Goal: Task Accomplishment & Management: Complete application form

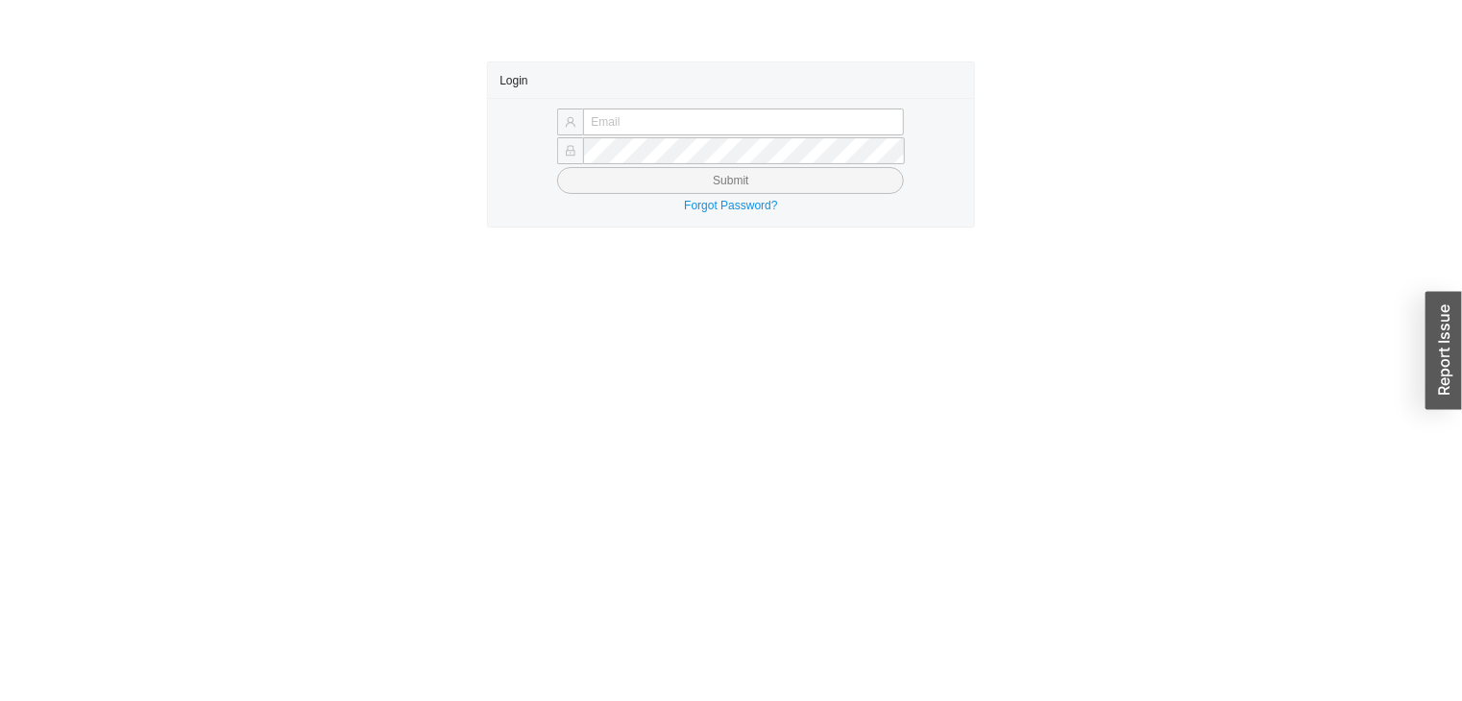
type input "Joedally@asbathnj.com"
click at [822, 188] on button "Submit" at bounding box center [730, 180] width 347 height 27
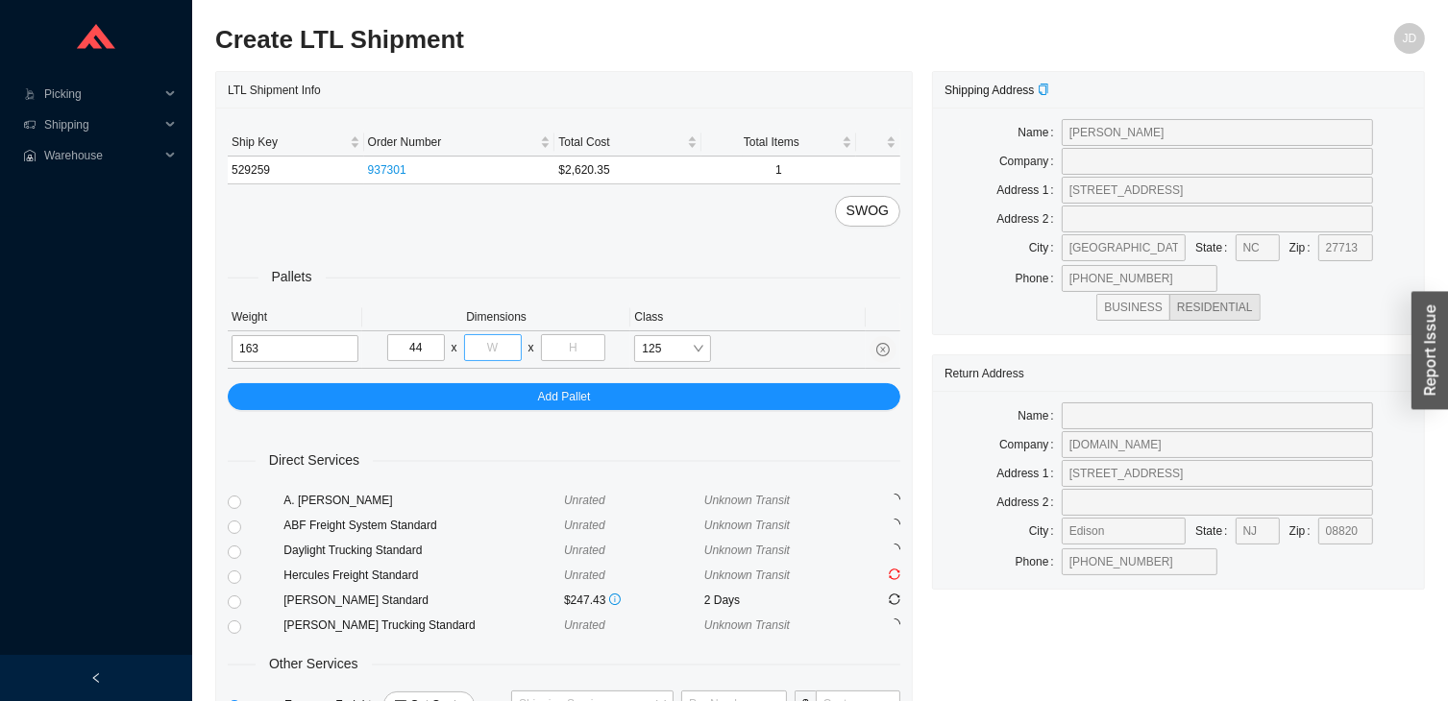
type input "44"
click at [500, 340] on input "tel" at bounding box center [493, 347] width 58 height 27
type input "77"
click at [570, 350] on input "tel" at bounding box center [573, 347] width 65 height 27
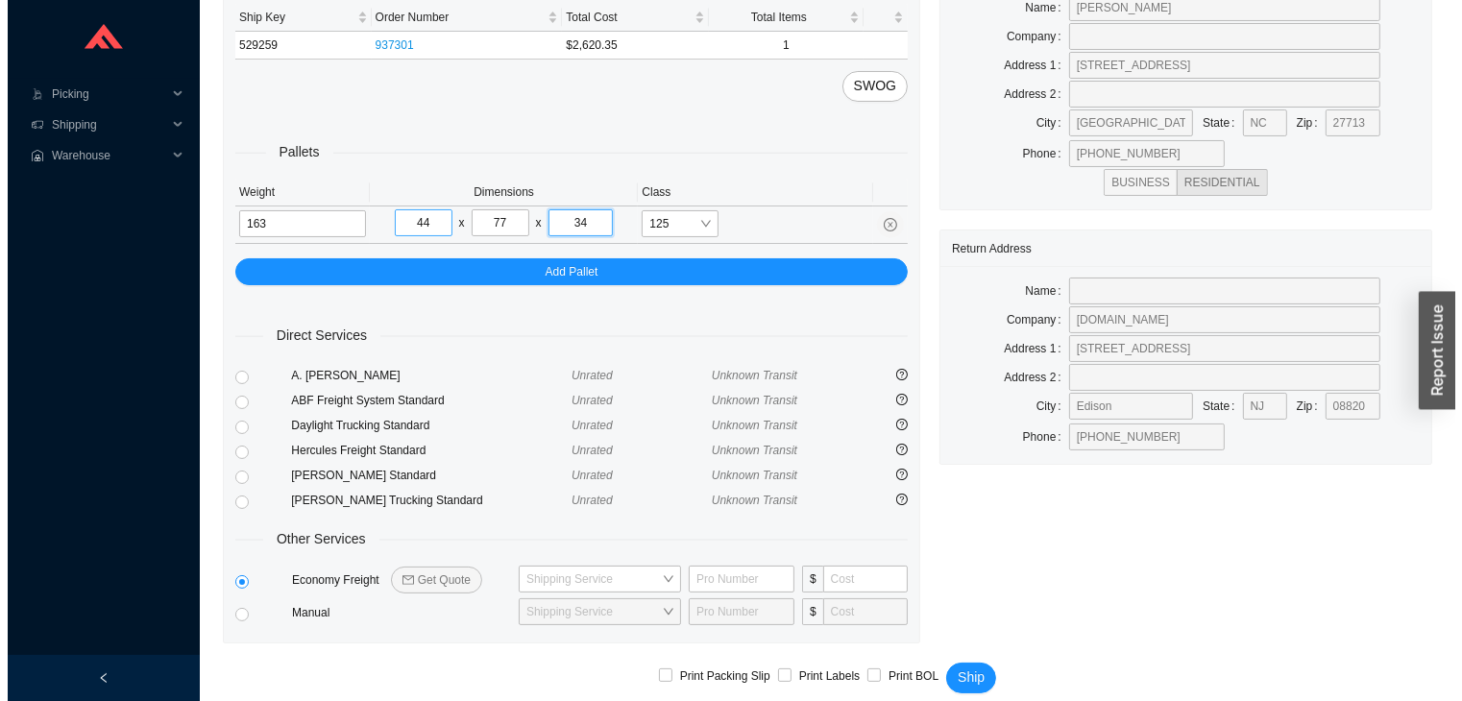
scroll to position [142, 0]
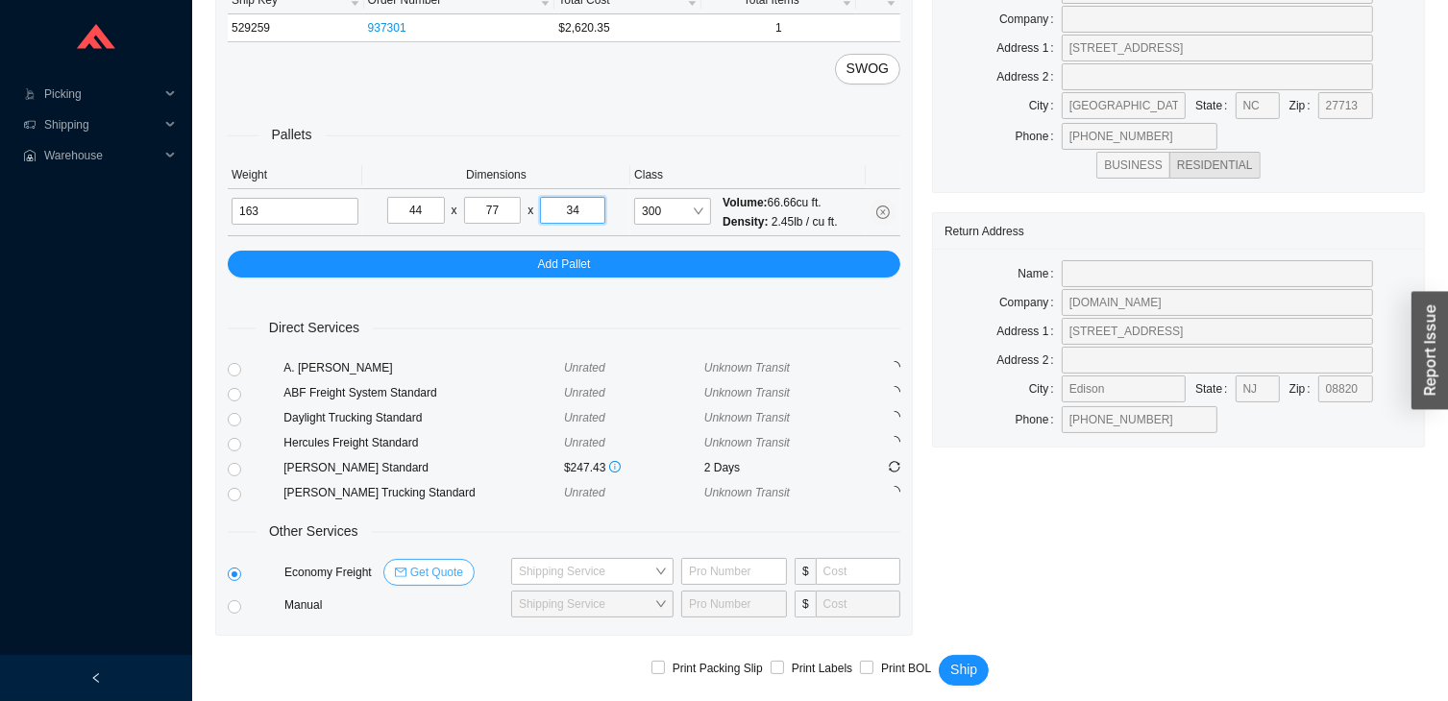
type input "34"
click at [431, 570] on span "Get Quote" at bounding box center [436, 572] width 53 height 19
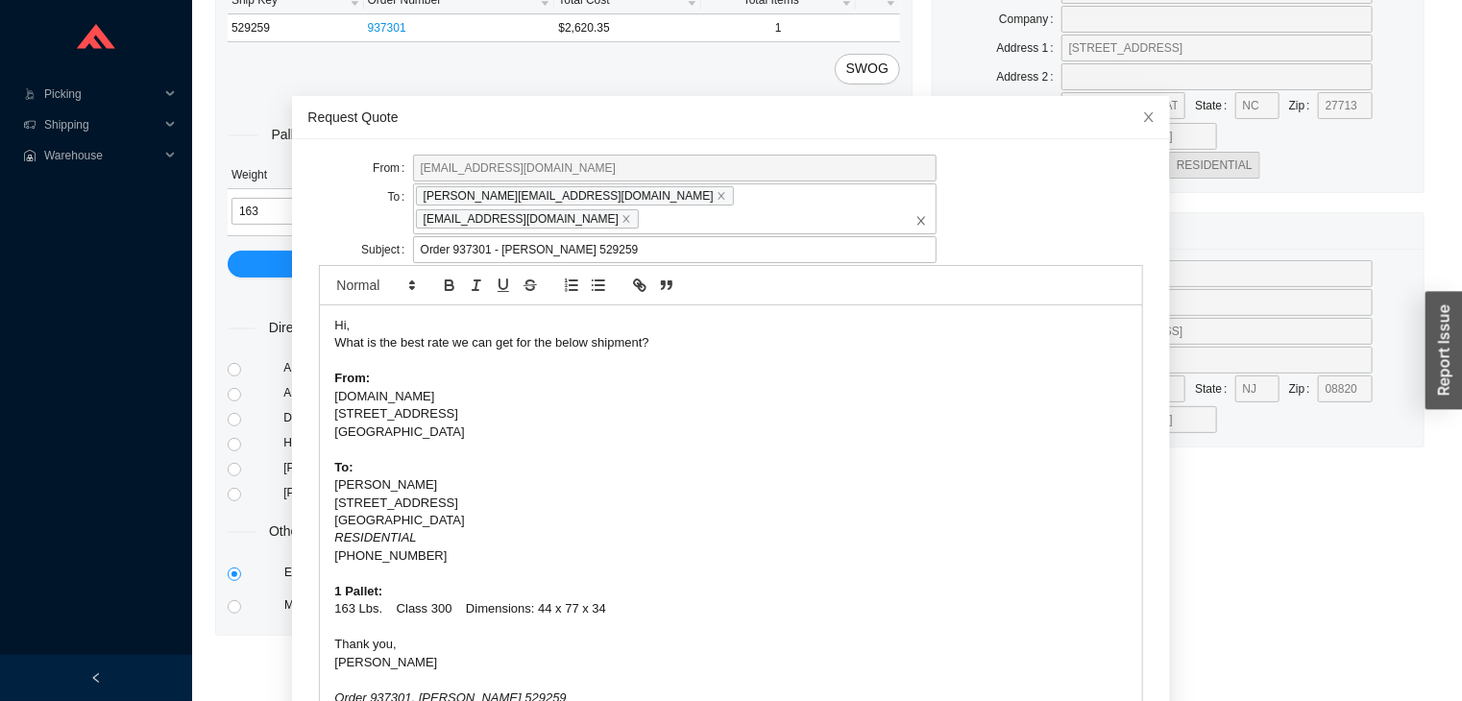
scroll to position [74, 0]
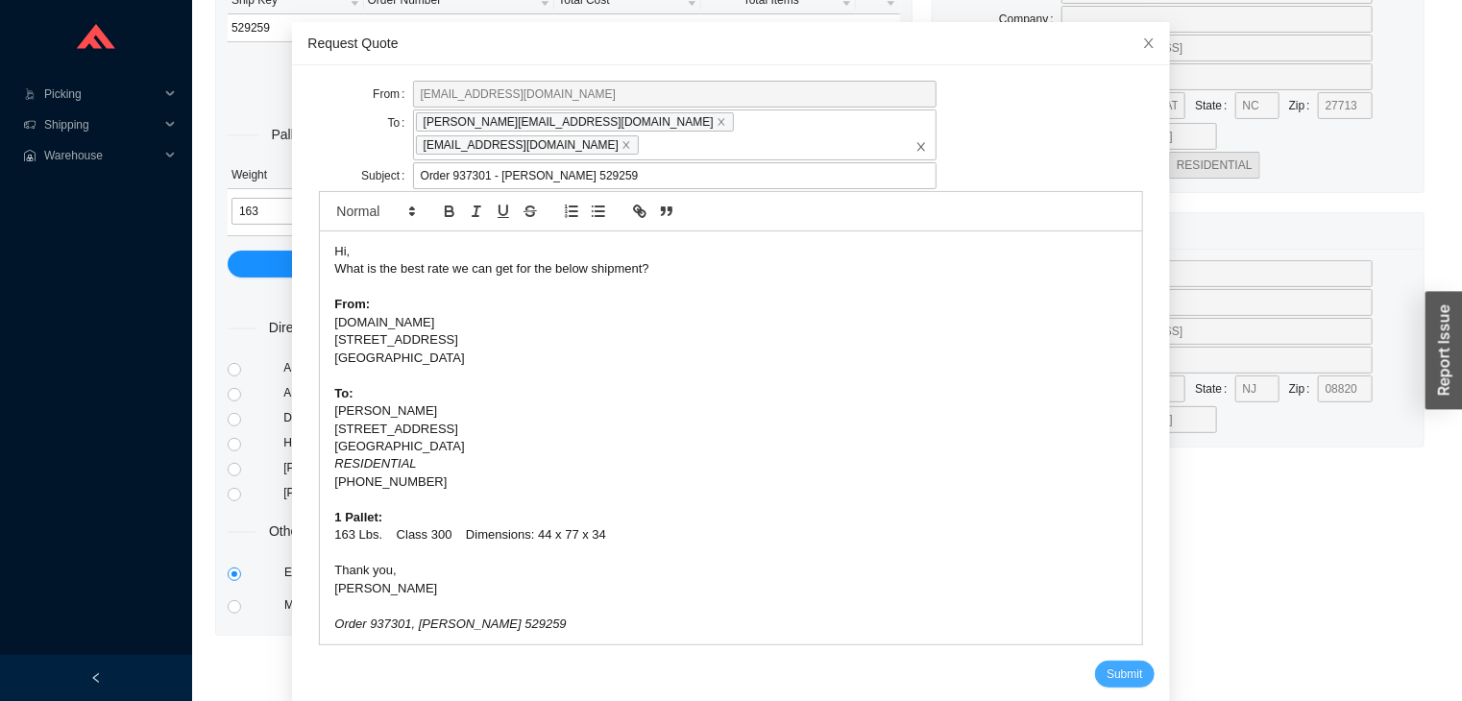
click at [1107, 665] on span "Submit" at bounding box center [1125, 674] width 36 height 19
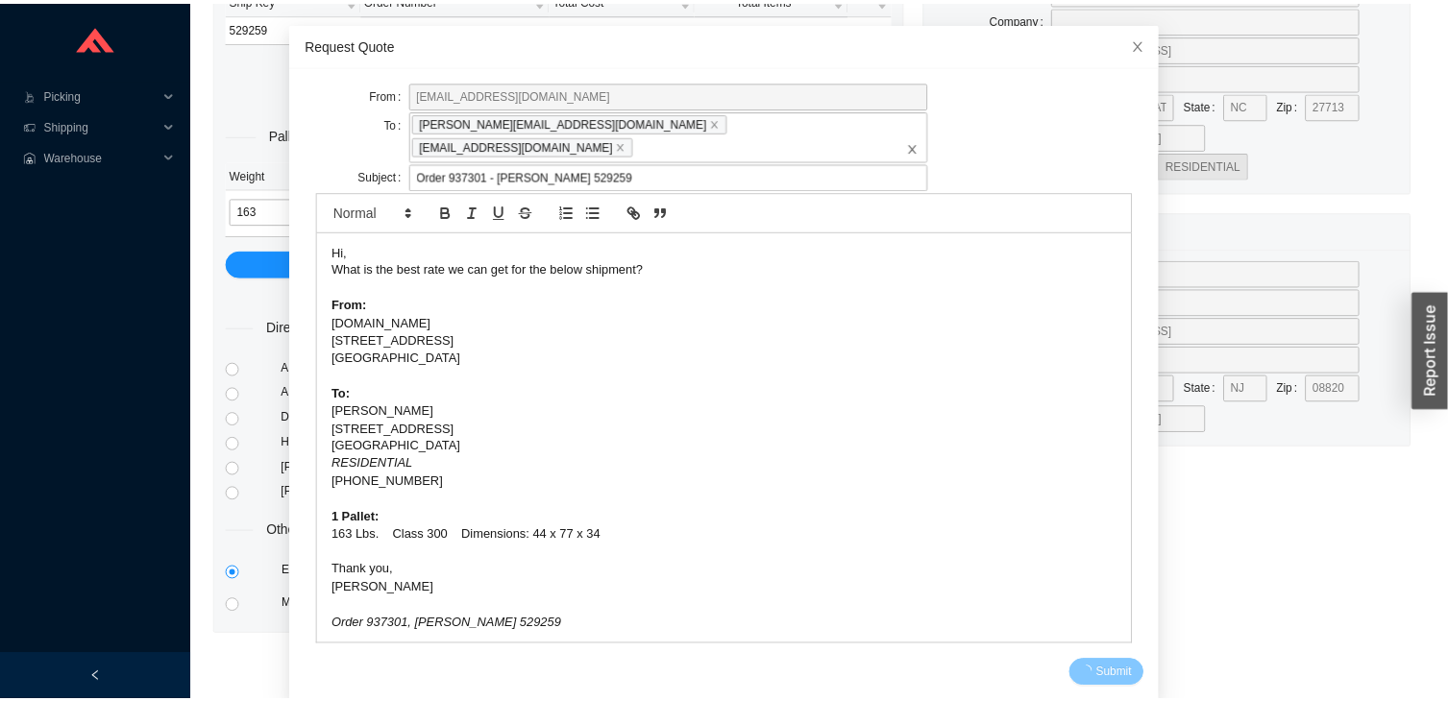
scroll to position [0, 0]
